Goal: Task Accomplishment & Management: Manage account settings

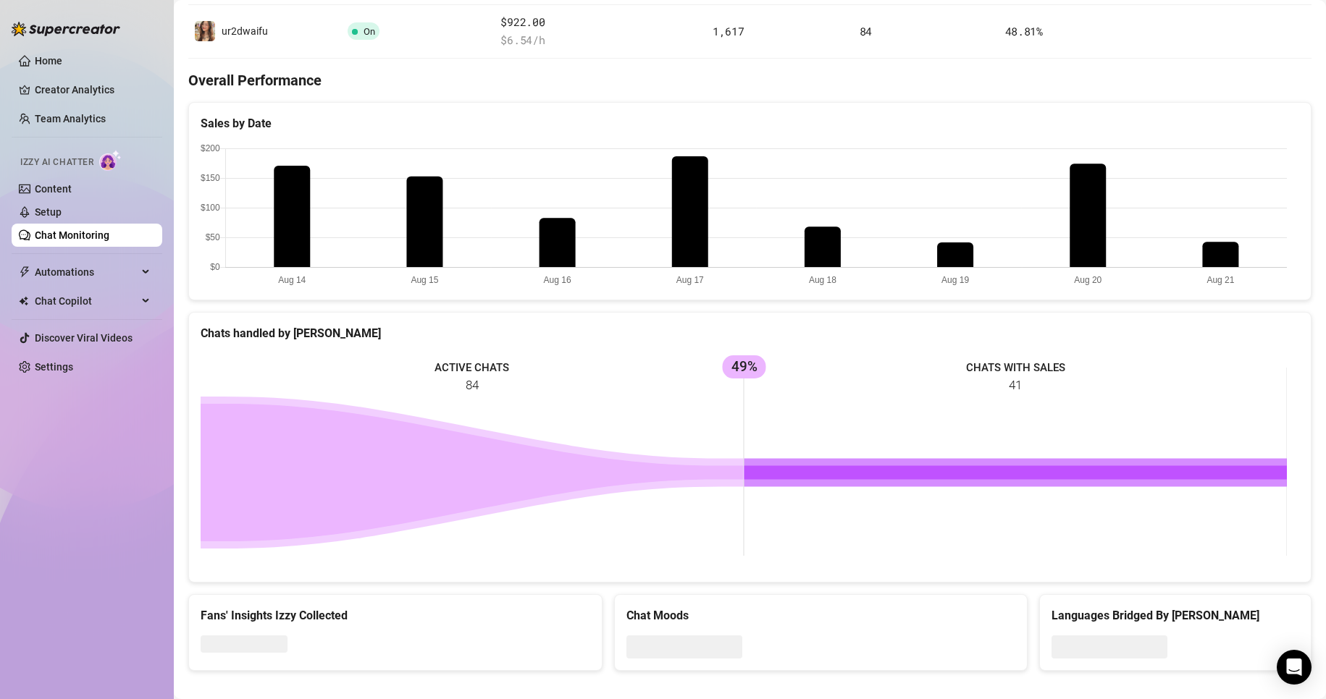
scroll to position [332, 0]
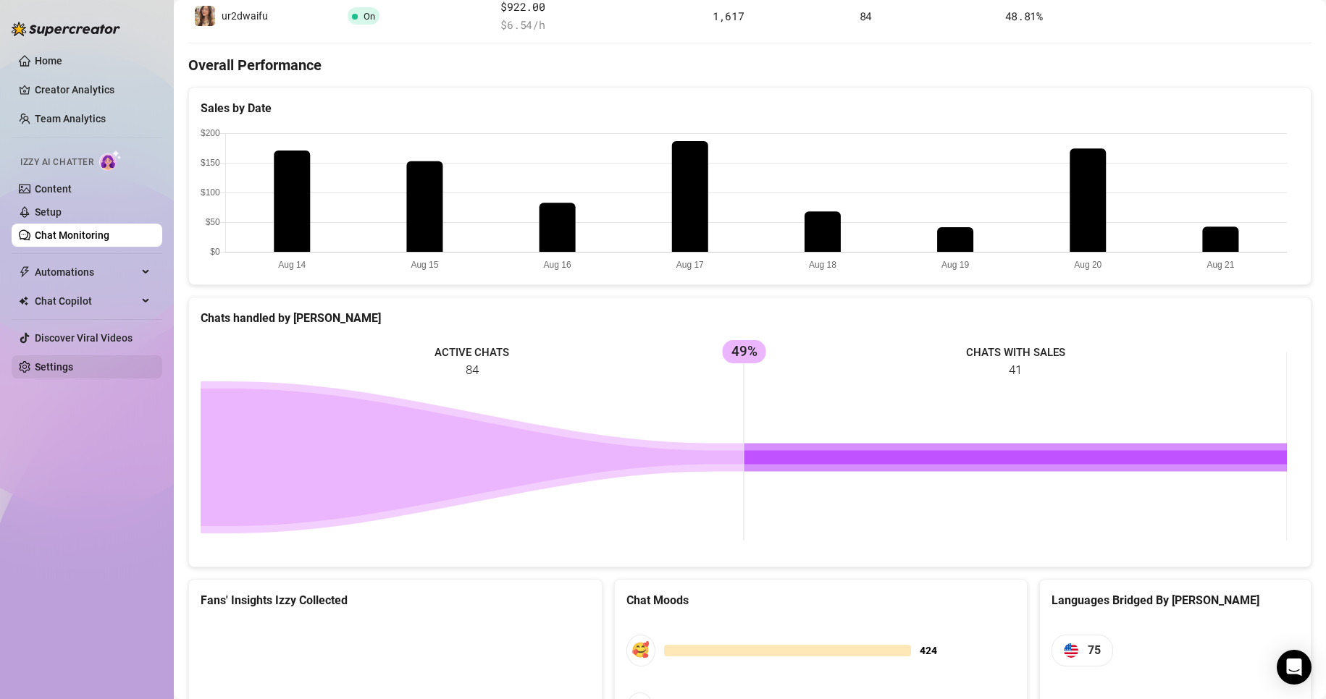
click at [71, 361] on link "Settings" at bounding box center [54, 367] width 38 height 12
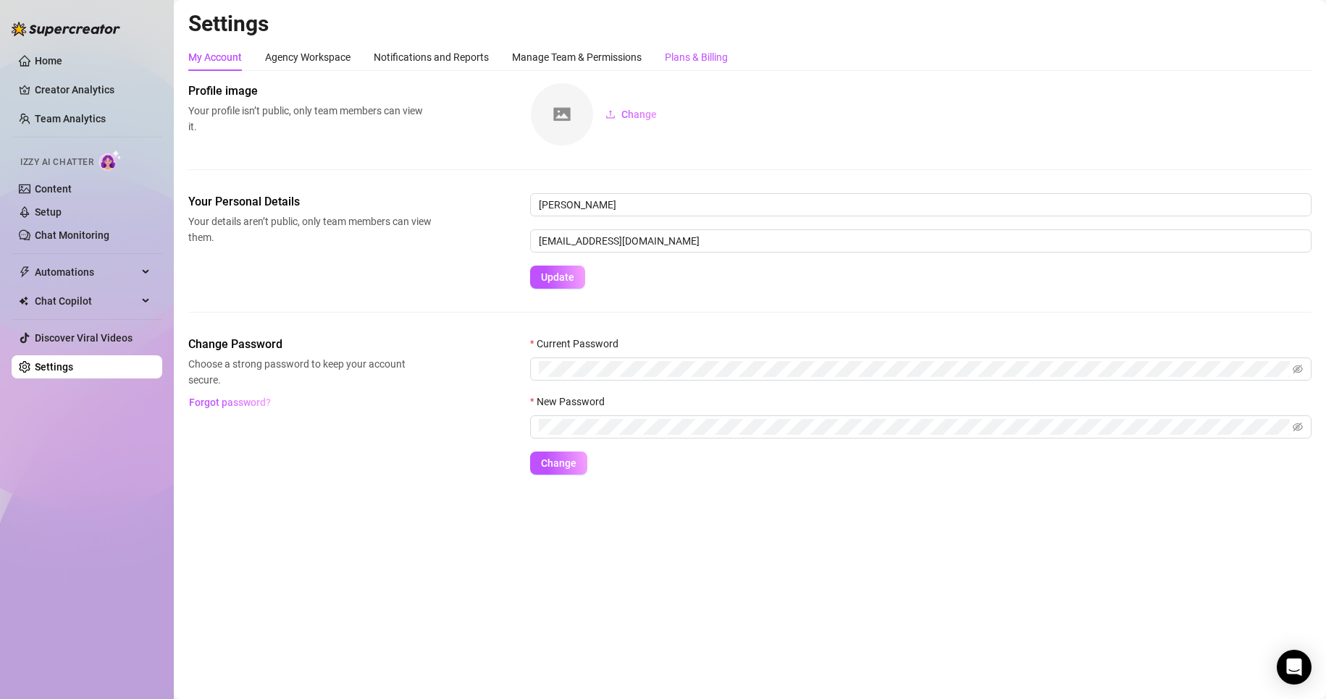
click at [702, 59] on div "Plans & Billing" at bounding box center [696, 57] width 63 height 16
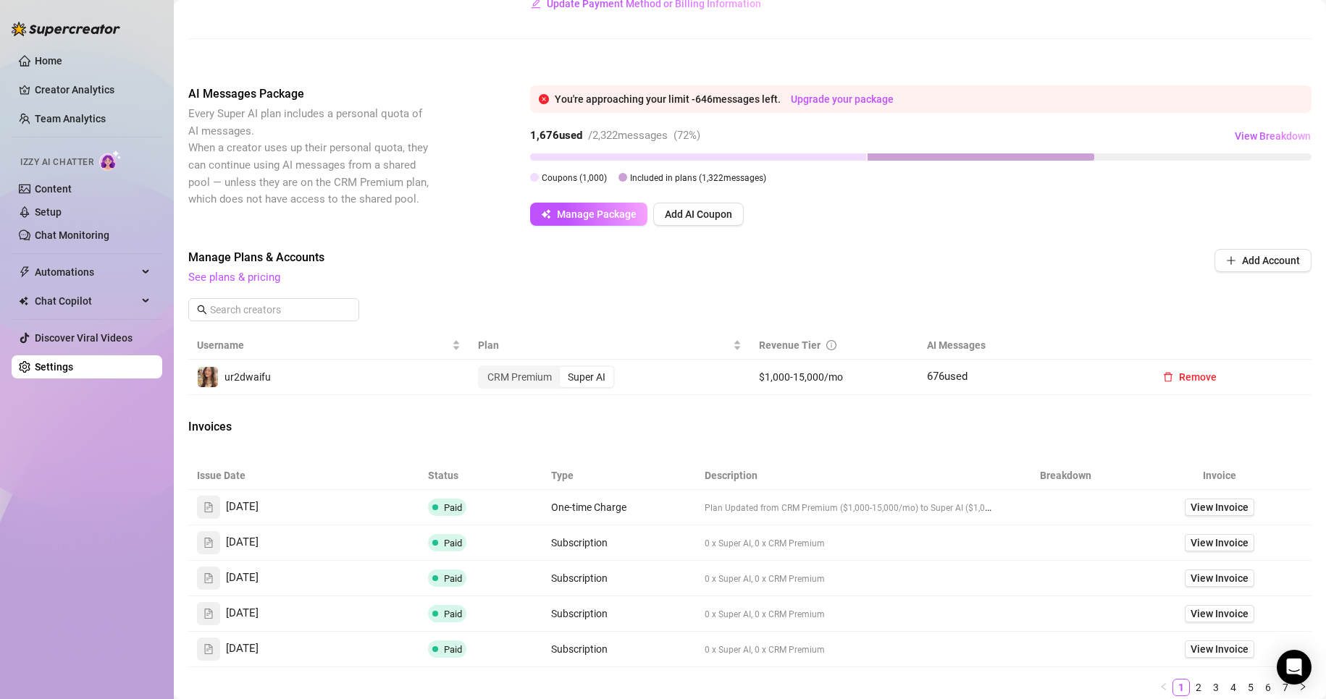
scroll to position [290, 0]
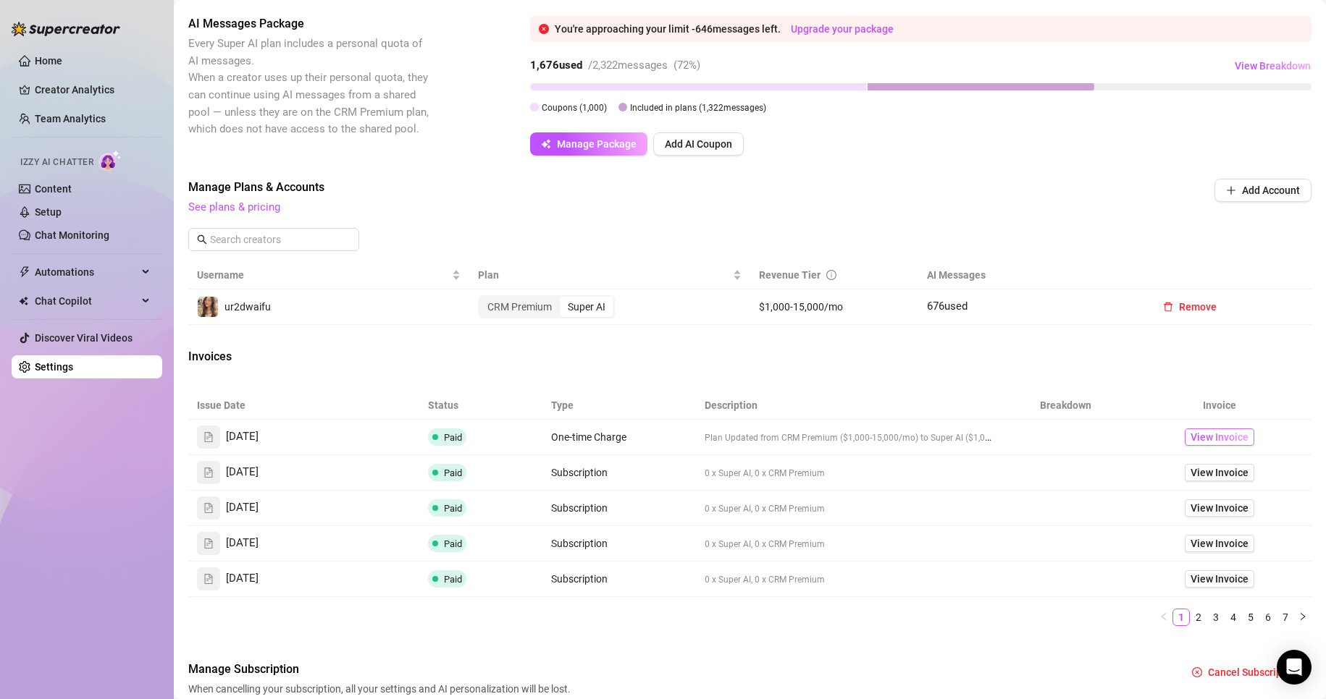
click at [1198, 436] on span "View Invoice" at bounding box center [1219, 437] width 58 height 16
